Goal: Book appointment/travel/reservation

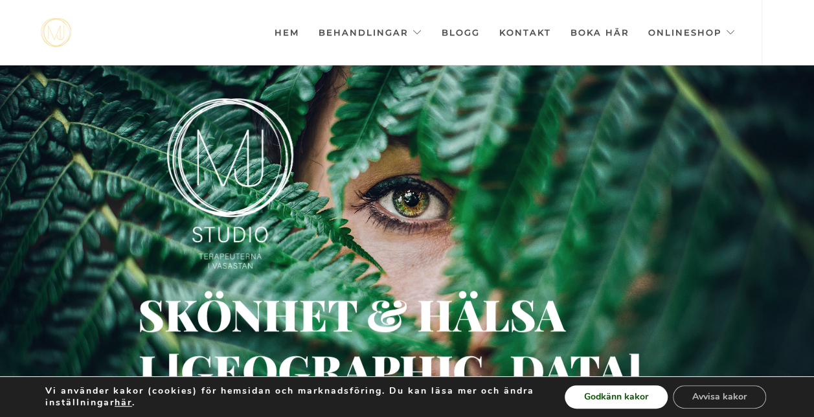
click at [616, 392] on button "Godkänn kakor" at bounding box center [615, 396] width 103 height 23
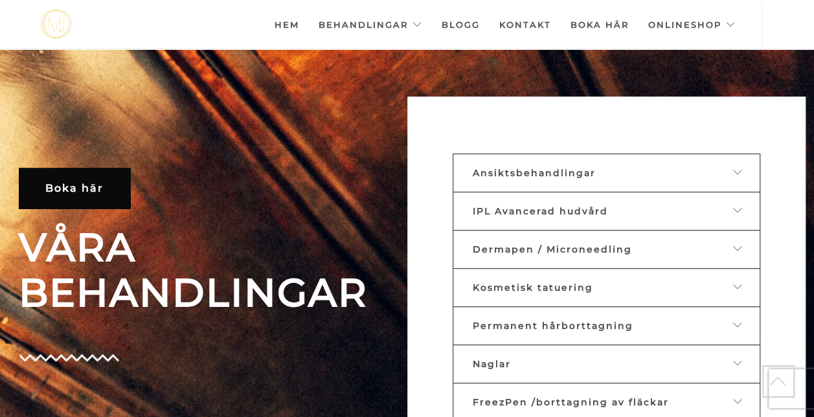
scroll to position [400, 0]
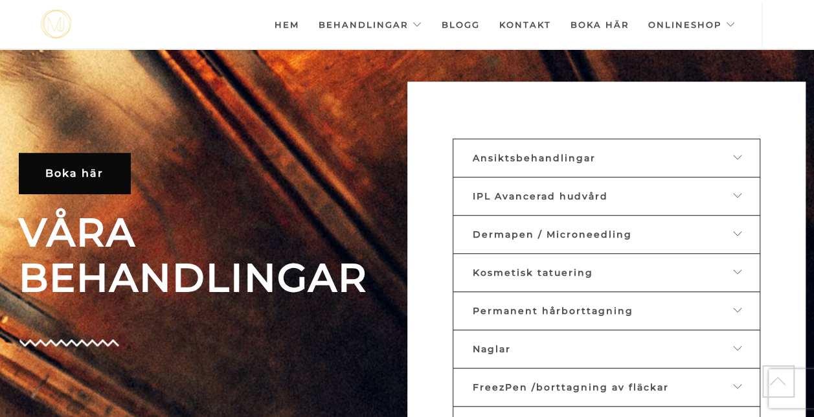
click at [731, 155] on div at bounding box center [730, 158] width 20 height 12
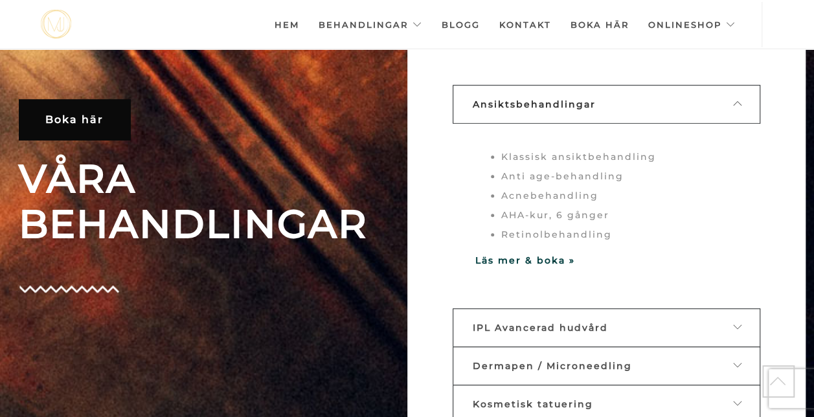
scroll to position [454, 0]
click at [562, 255] on strong "Läs mer & boka »" at bounding box center [525, 260] width 100 height 12
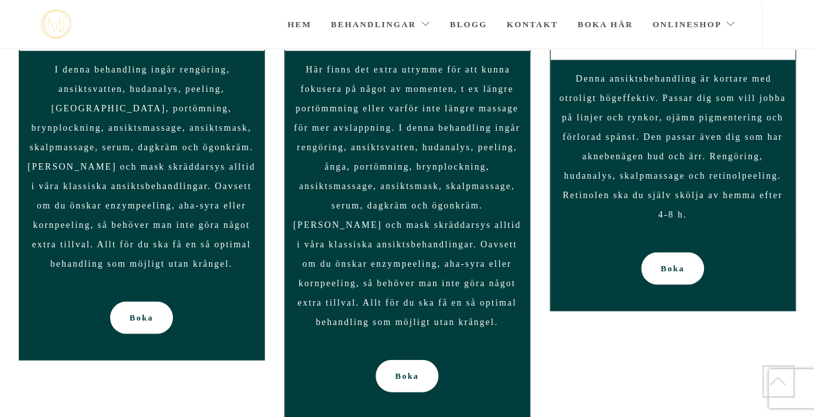
scroll to position [1204, 0]
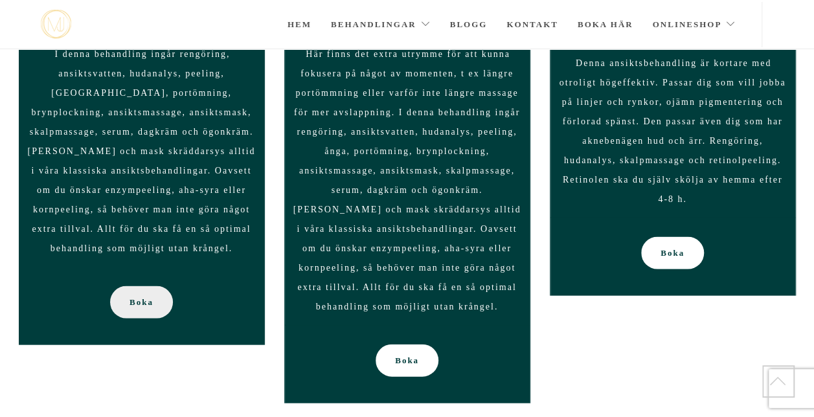
drag, startPoint x: 132, startPoint y: 287, endPoint x: 140, endPoint y: 287, distance: 7.8
click at [133, 287] on span "Boka" at bounding box center [141, 301] width 24 height 32
